Goal: Information Seeking & Learning: Learn about a topic

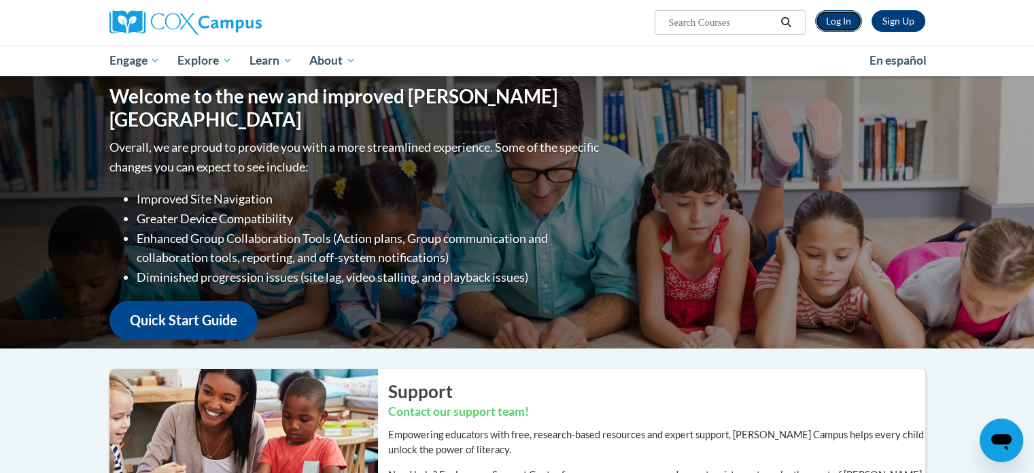
click at [834, 24] on link "Log In" at bounding box center [838, 21] width 47 height 22
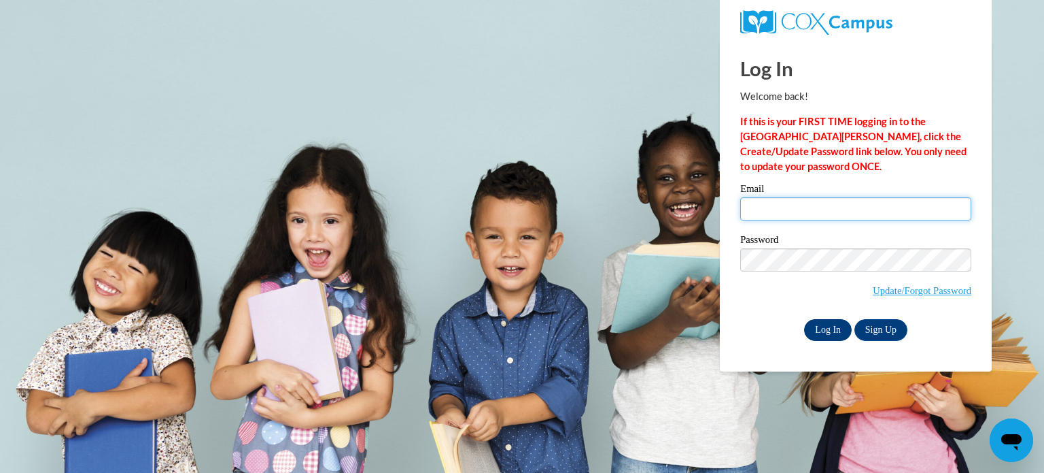
type input "[EMAIL_ADDRESS][DOMAIN_NAME]"
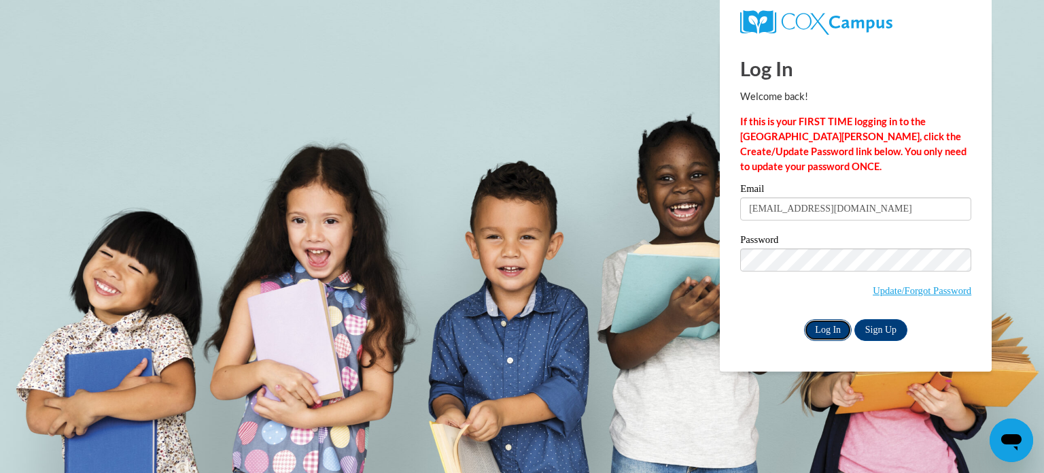
click at [834, 324] on input "Log In" at bounding box center [828, 330] width 48 height 22
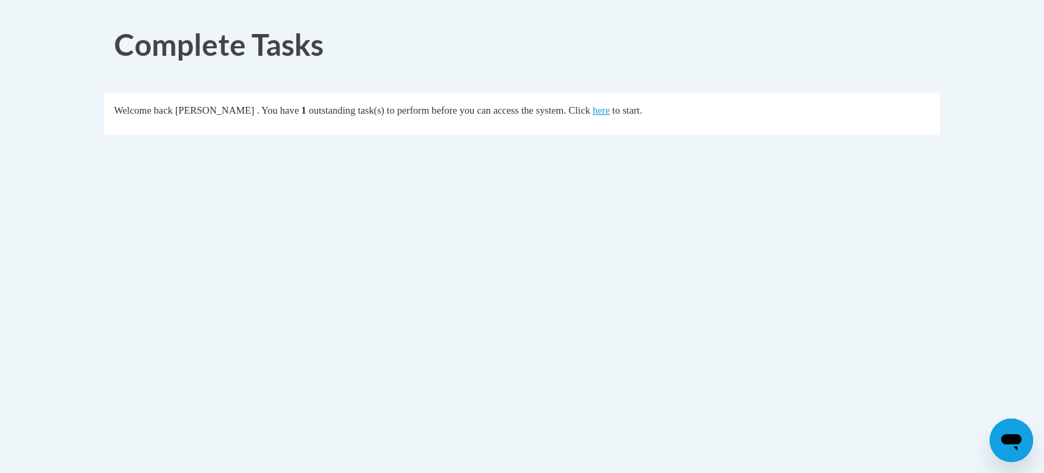
click at [608, 120] on fieldset "Welcome back Shruti Jain . You have 1 outstanding task(s) to perform before you…" at bounding box center [522, 113] width 836 height 41
click at [610, 111] on link "here" at bounding box center [601, 110] width 17 height 11
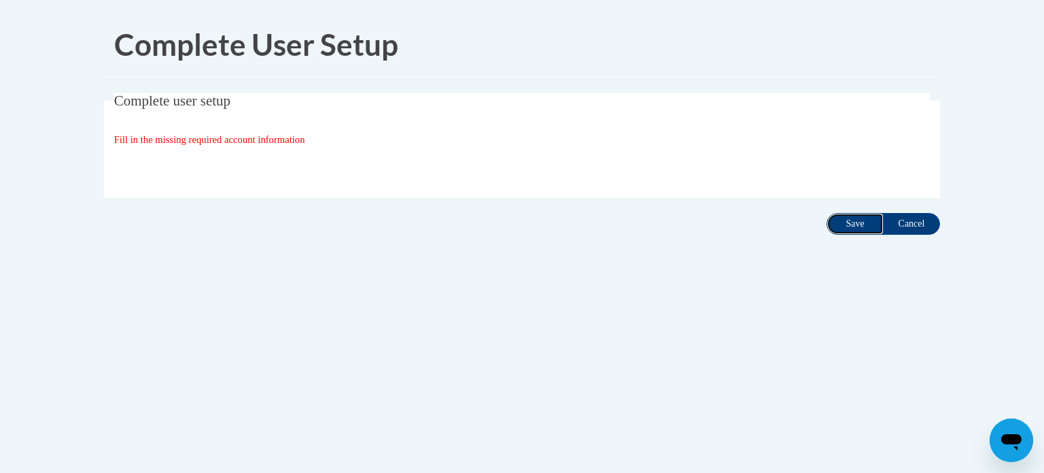
click at [844, 222] on input "Save" at bounding box center [855, 224] width 57 height 22
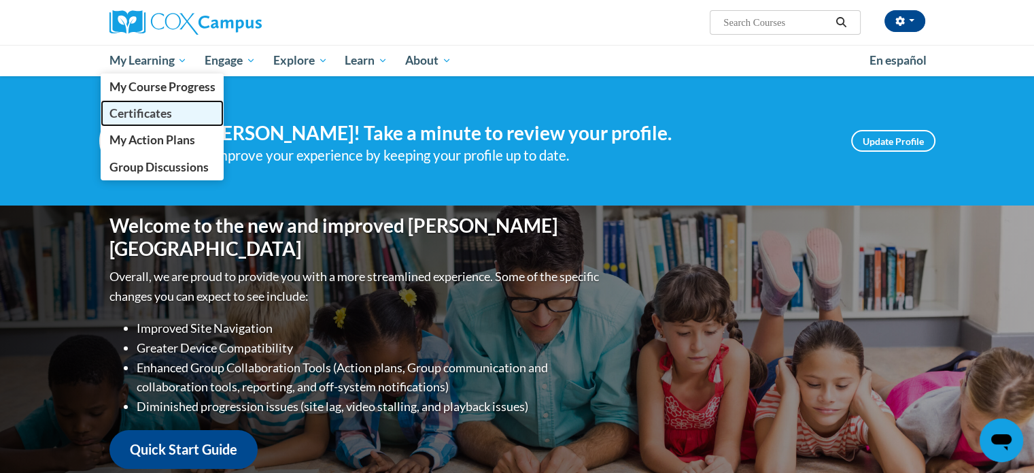
click at [148, 108] on span "Certificates" at bounding box center [140, 113] width 63 height 14
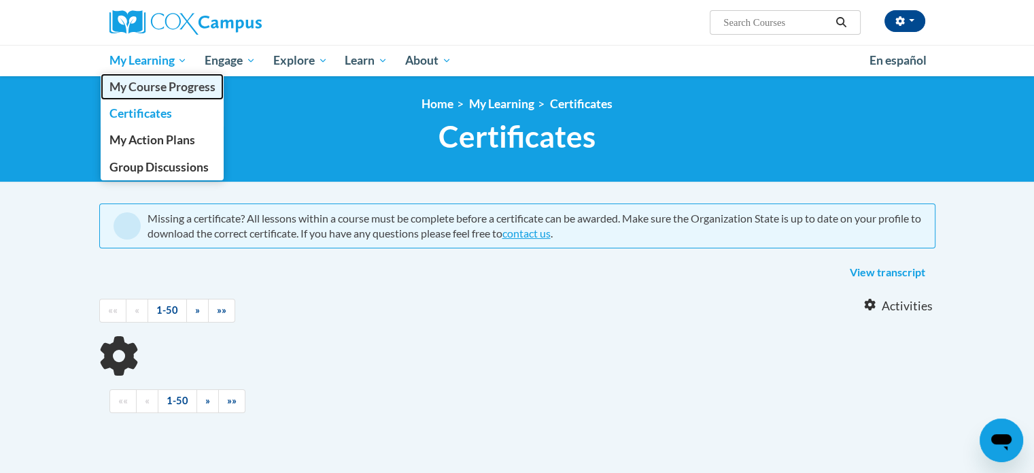
click at [176, 84] on span "My Course Progress" at bounding box center [162, 87] width 106 height 14
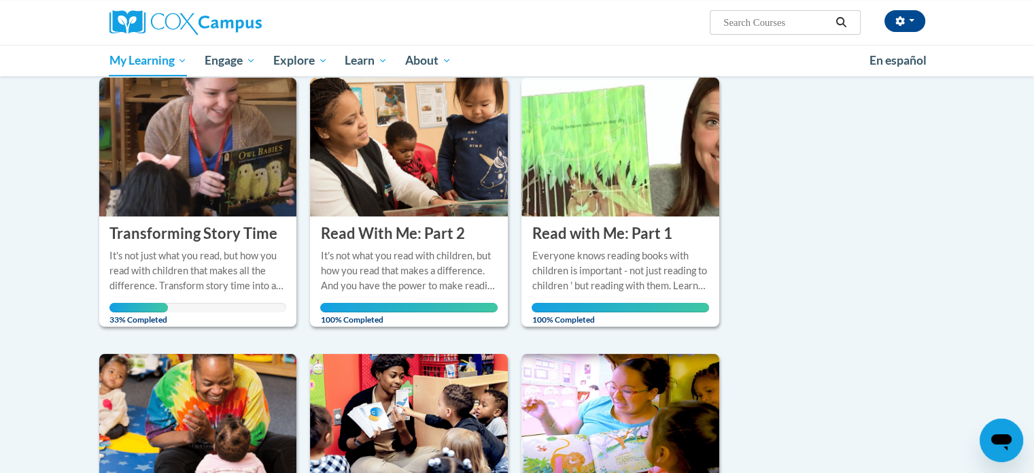
scroll to position [139, 0]
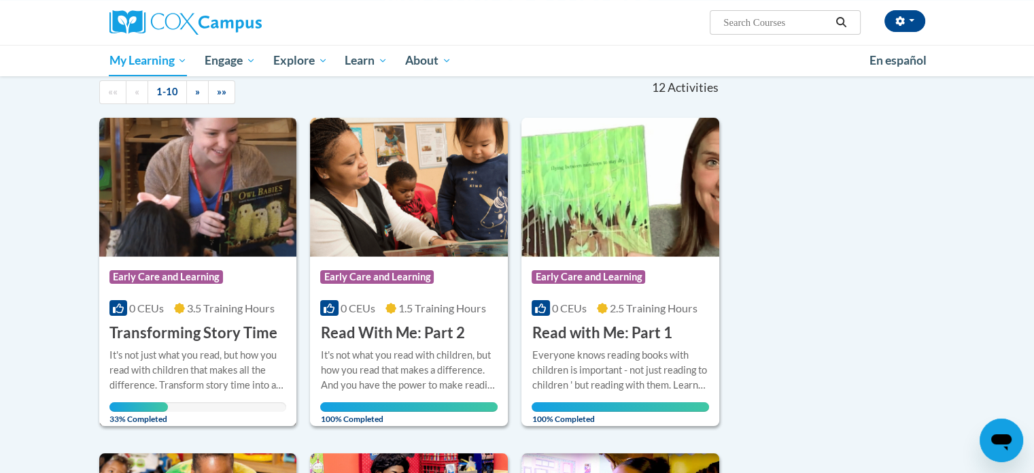
click at [234, 274] on div "Course Category: Early Care and Learning" at bounding box center [197, 278] width 177 height 31
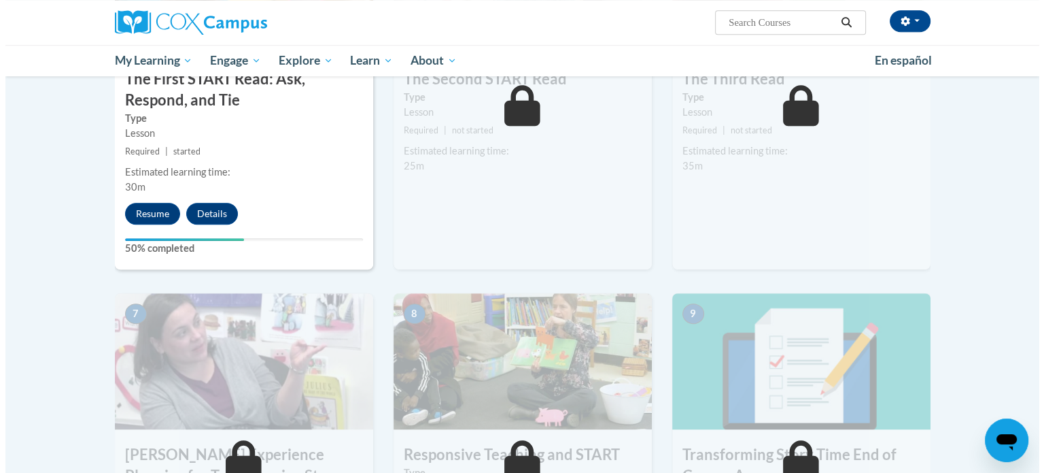
scroll to position [804, 0]
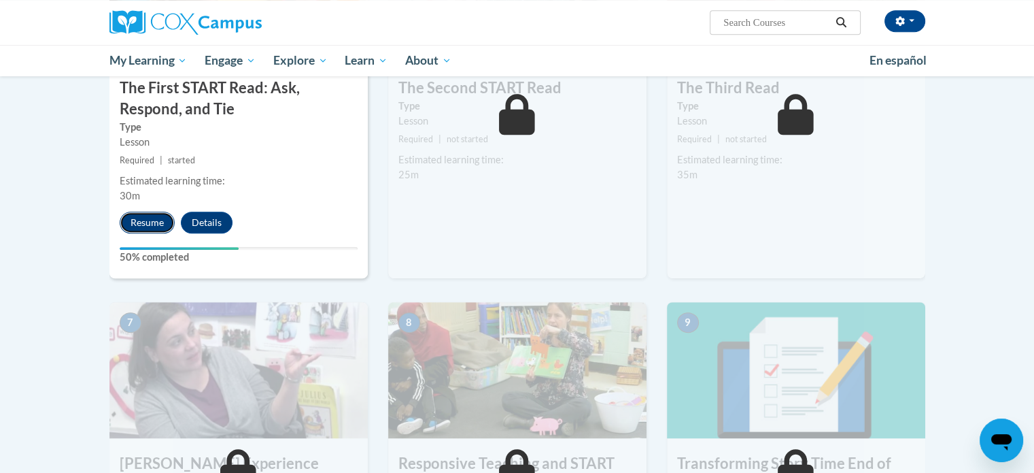
click at [136, 227] on button "Resume" at bounding box center [147, 222] width 55 height 22
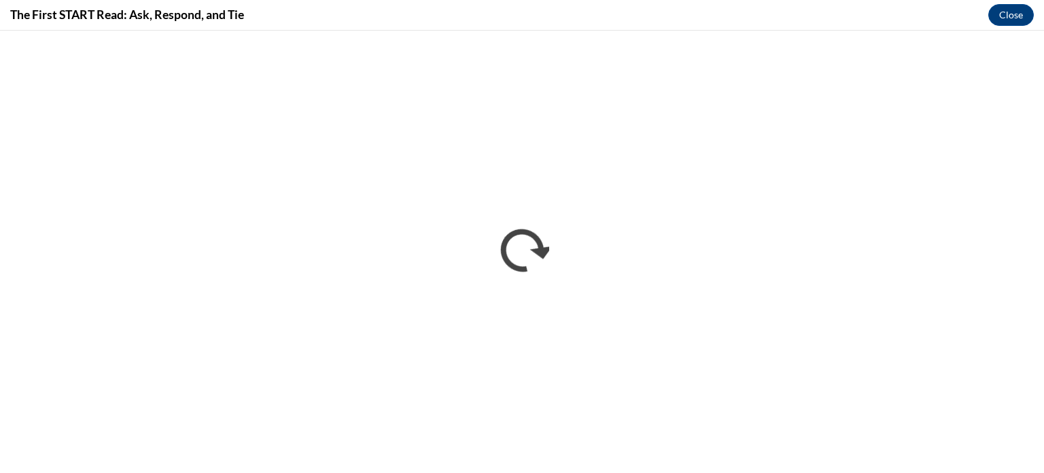
scroll to position [0, 0]
